Goal: Information Seeking & Learning: Learn about a topic

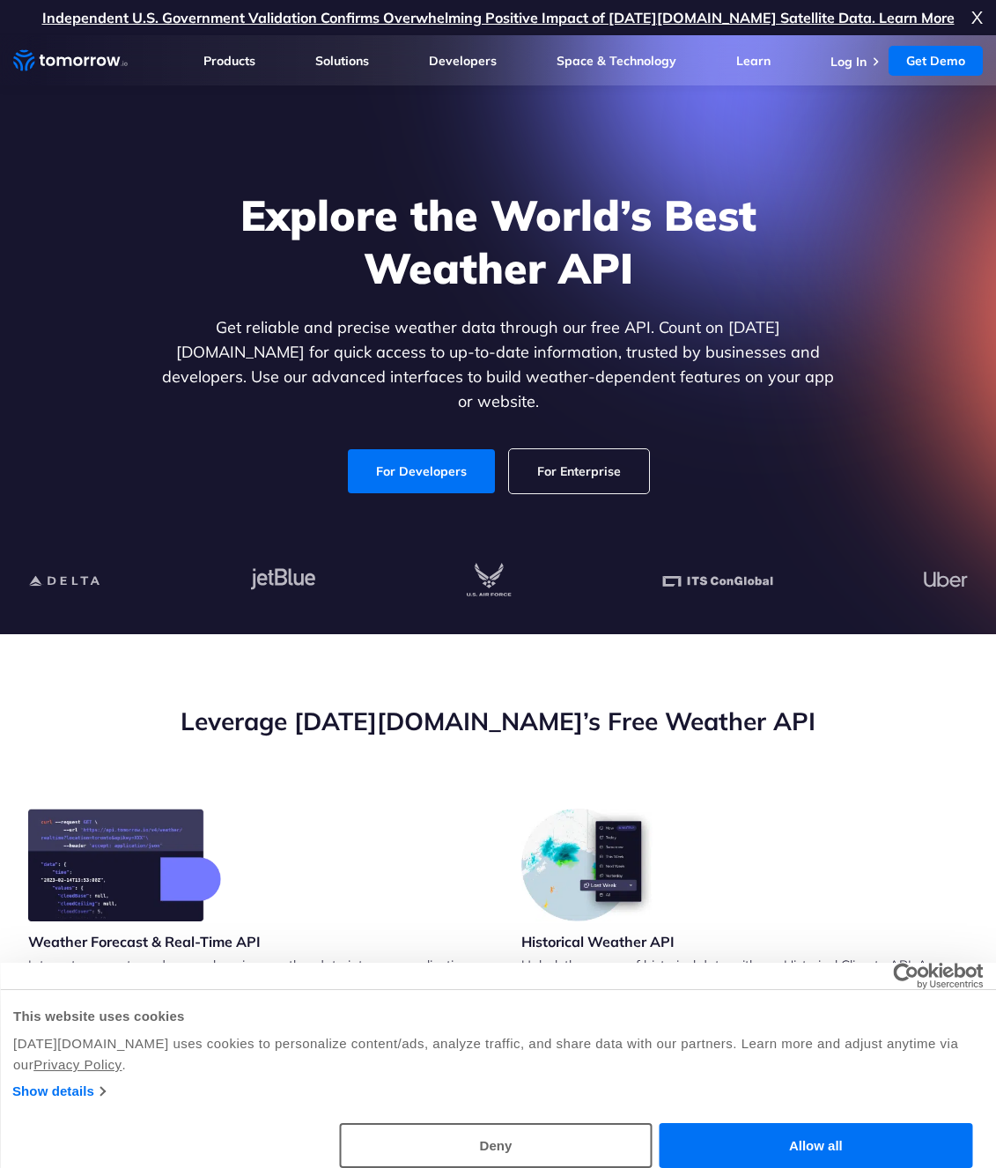
click at [580, 449] on link "For Enterprise" at bounding box center [579, 471] width 140 height 44
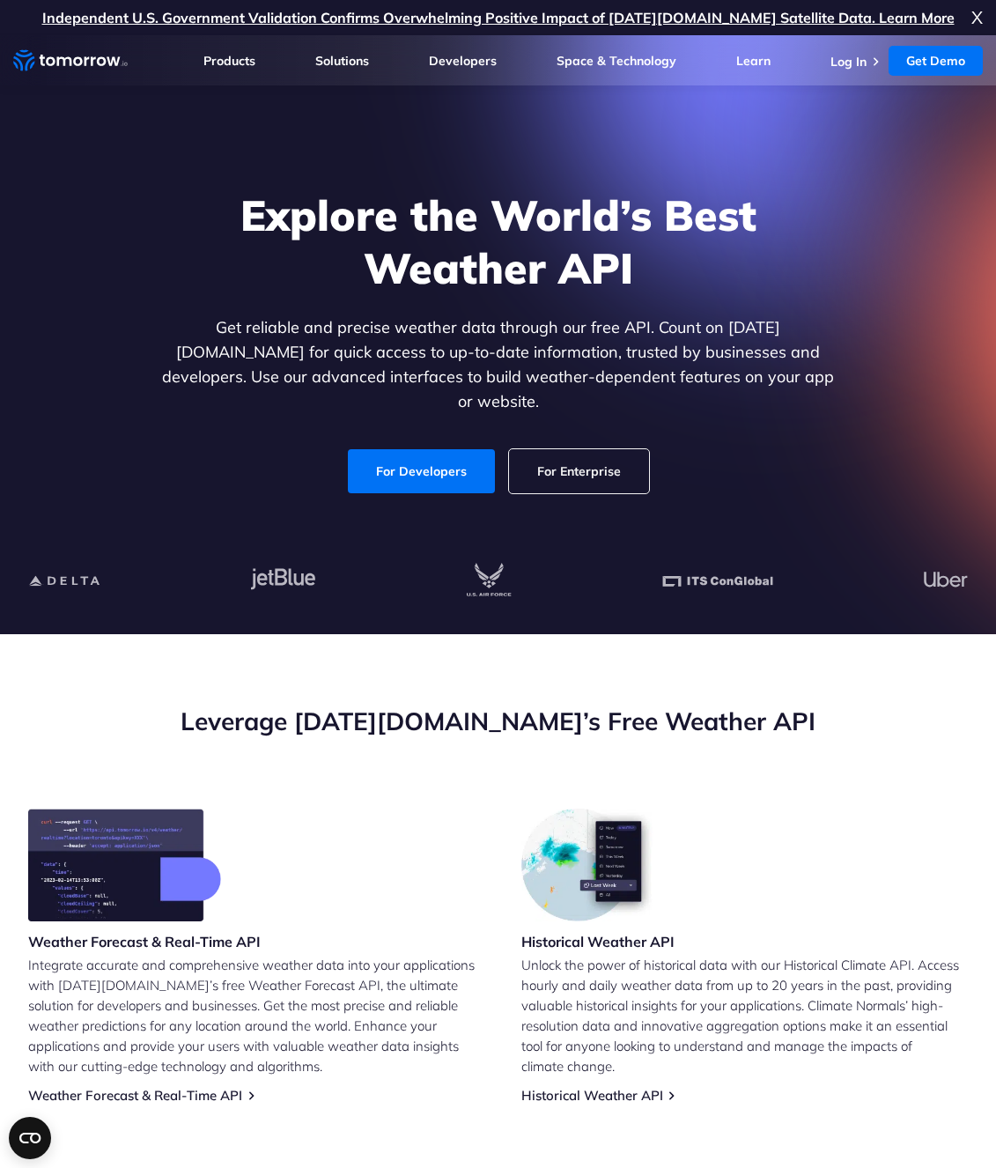
click at [574, 455] on link "For Enterprise" at bounding box center [579, 471] width 140 height 44
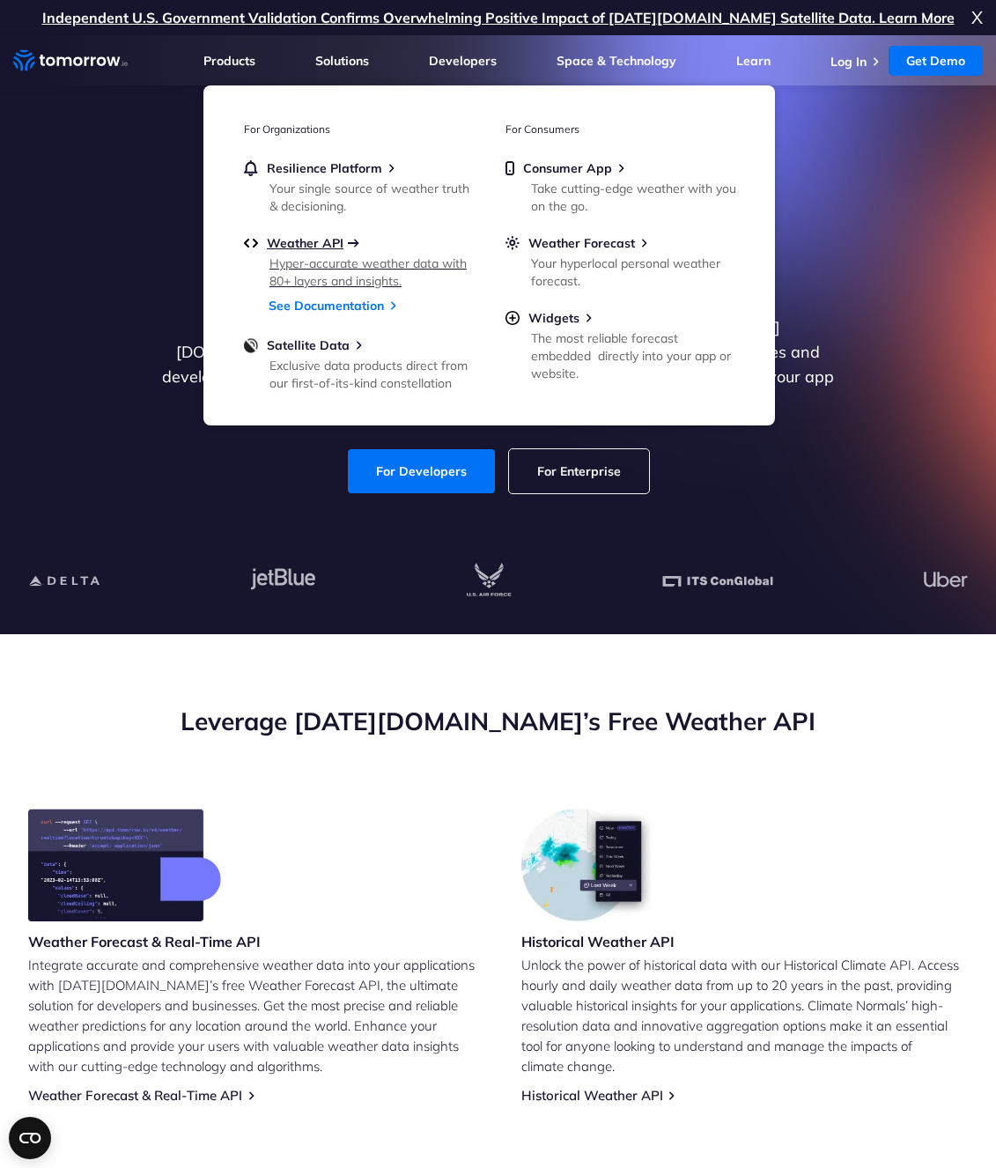
click at [318, 247] on span "Weather API" at bounding box center [305, 243] width 77 height 16
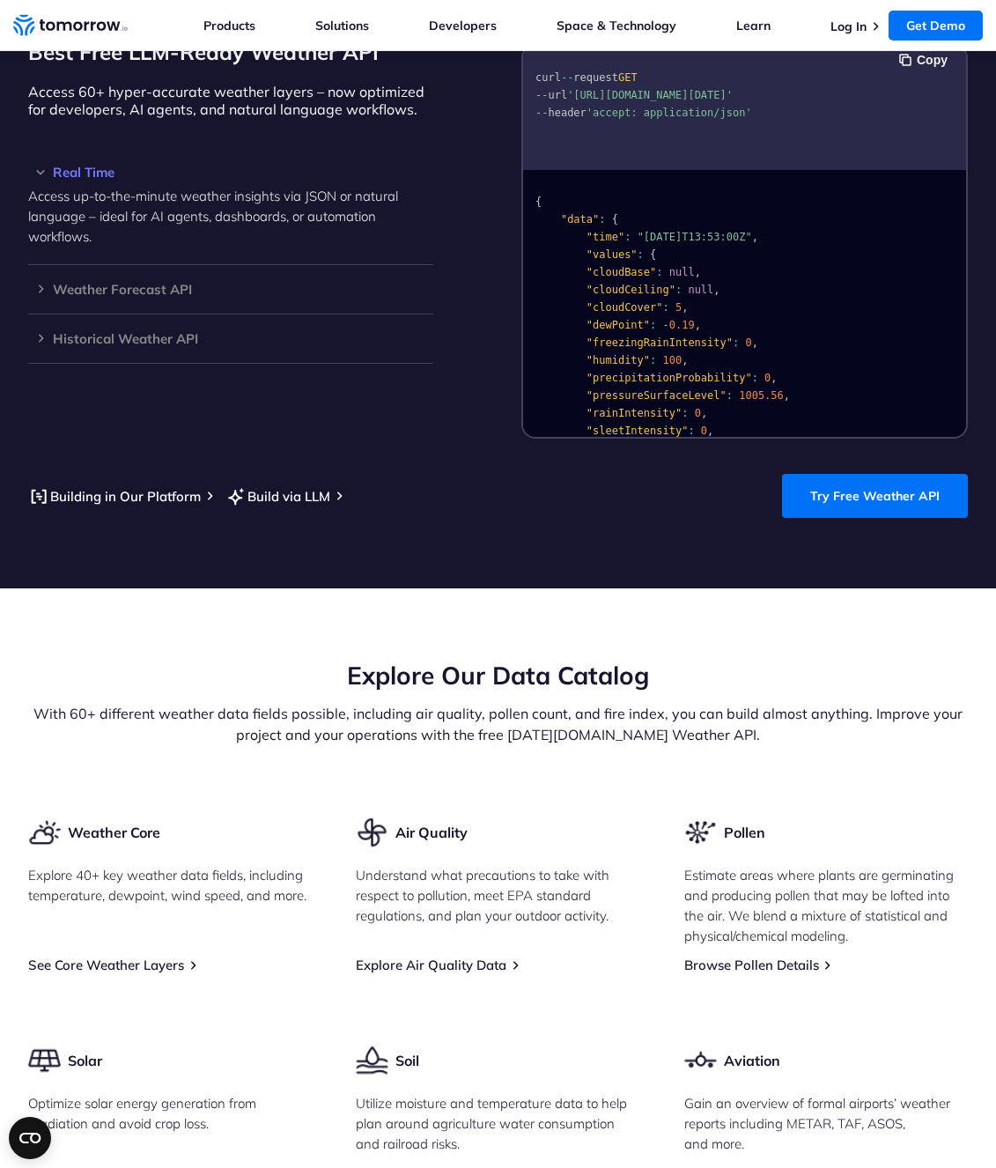
scroll to position [1480, 0]
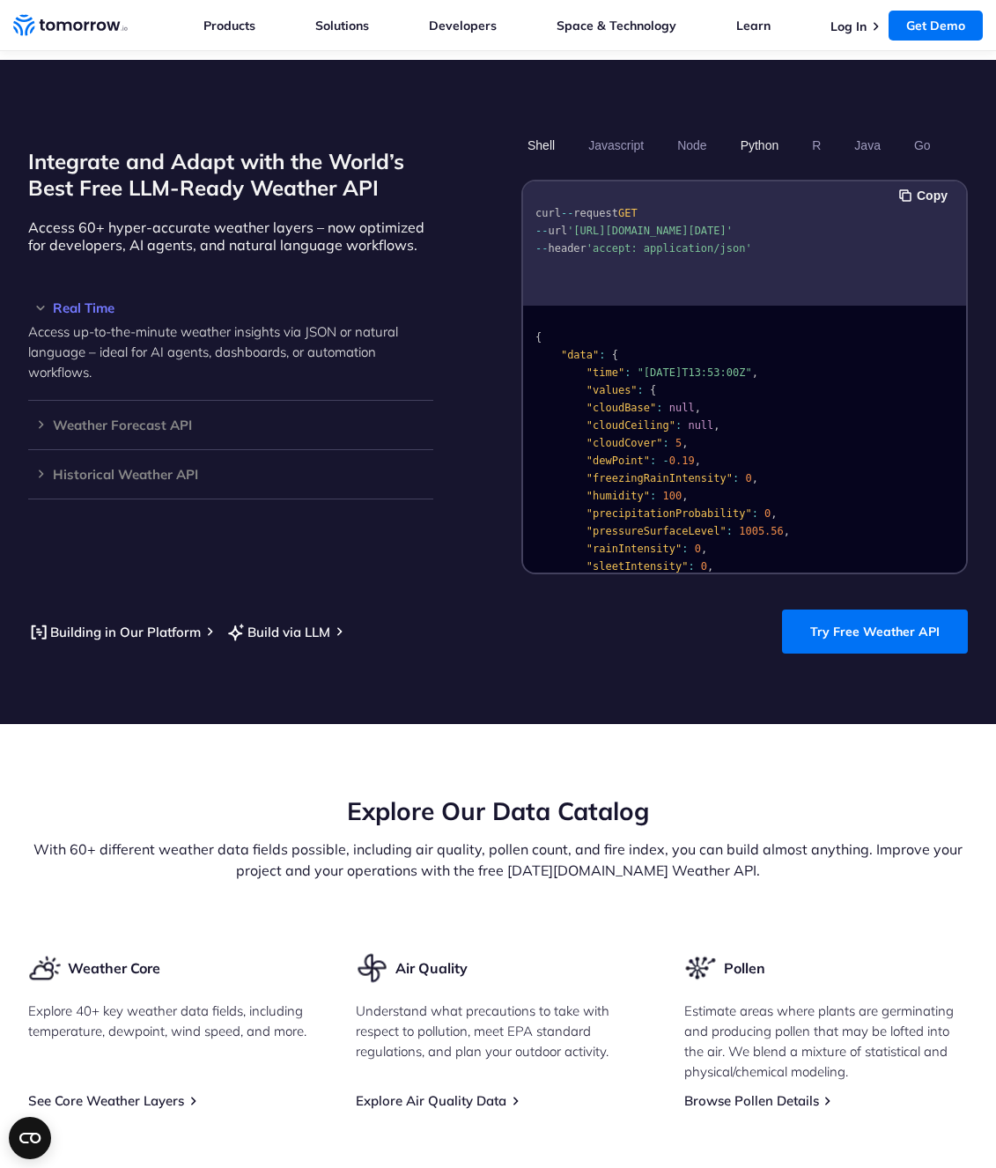
click at [773, 134] on button "Python" at bounding box center [760, 145] width 51 height 30
click at [758, 144] on button "Python" at bounding box center [760, 145] width 51 height 30
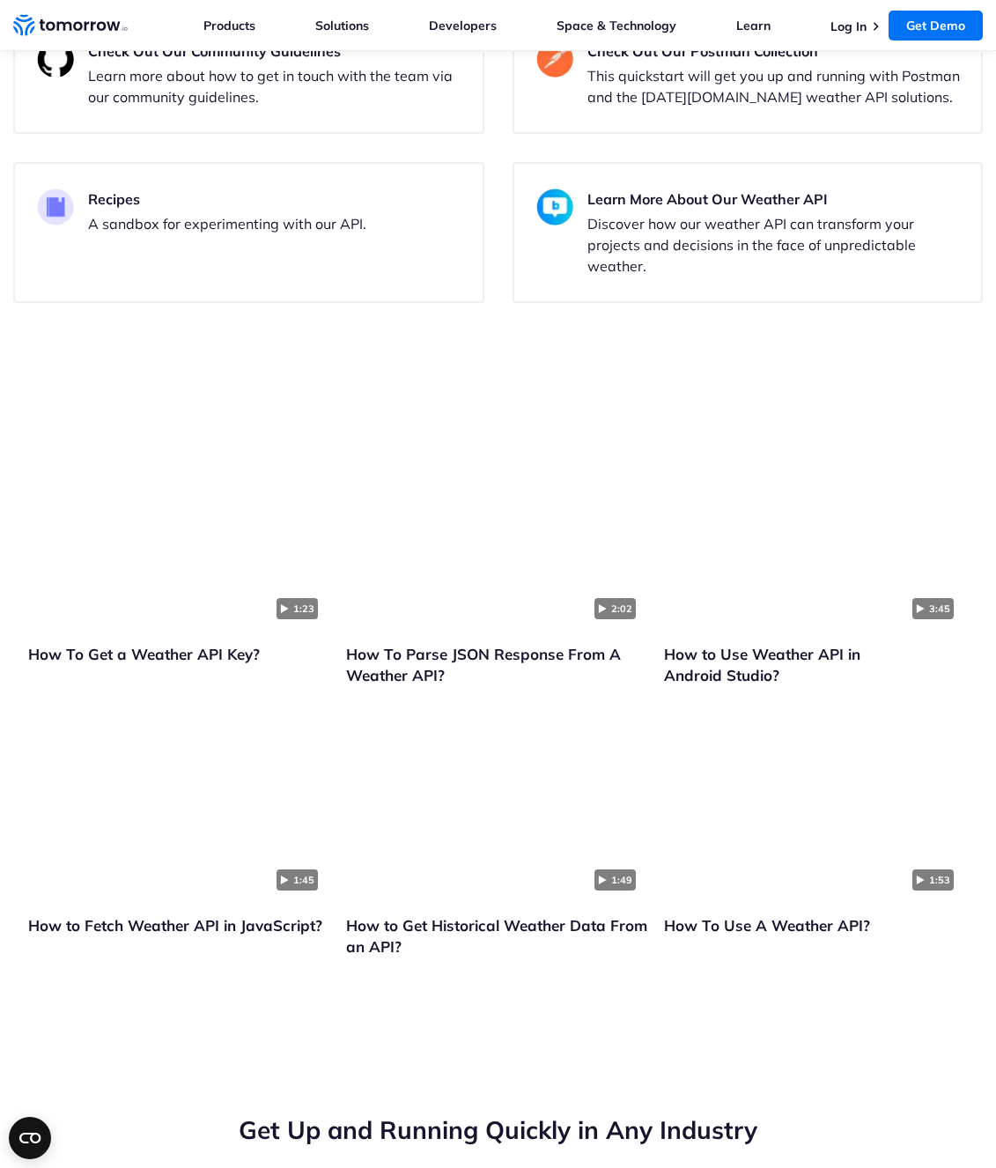
scroll to position [4440, 0]
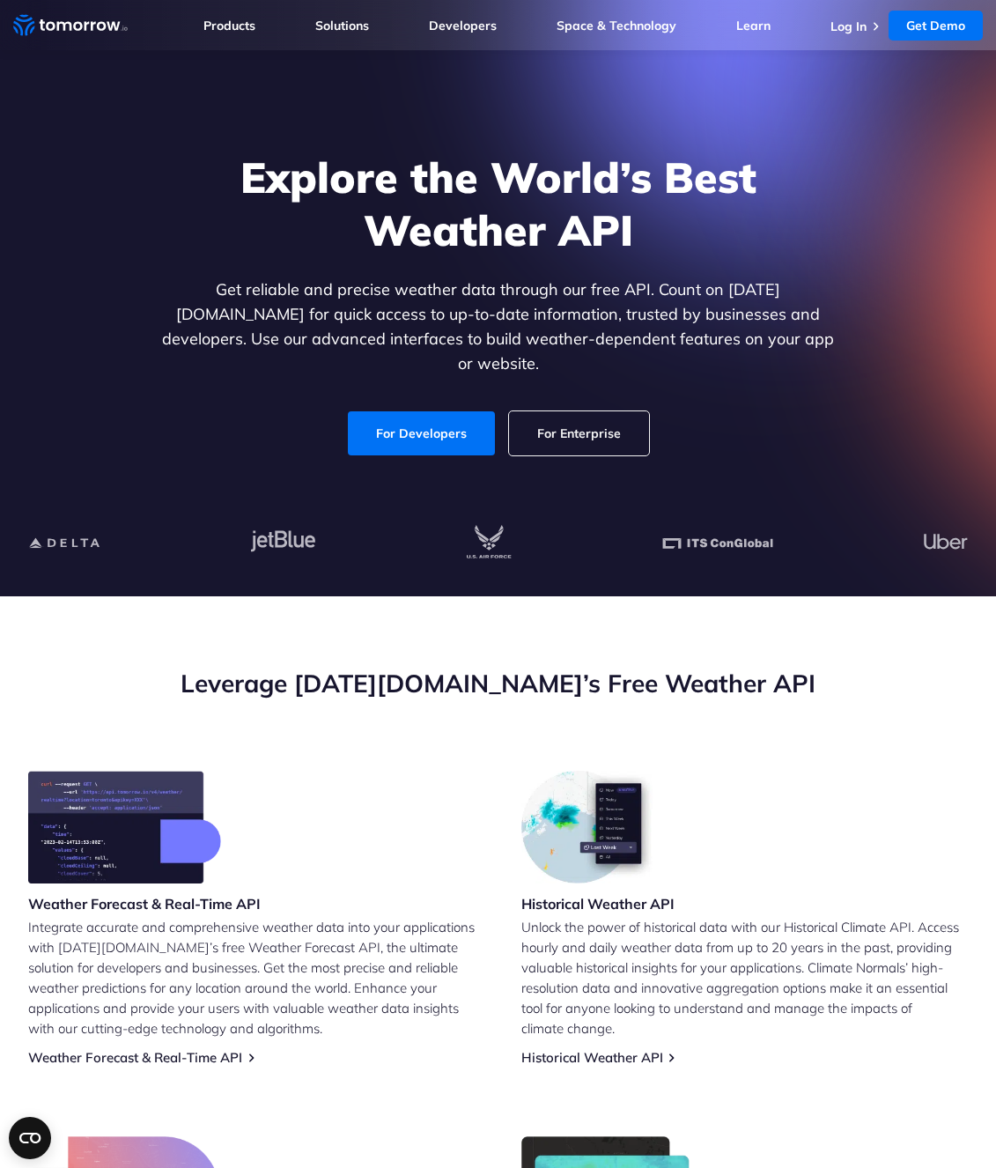
scroll to position [0, 0]
